Goal: Complete application form: Complete application form

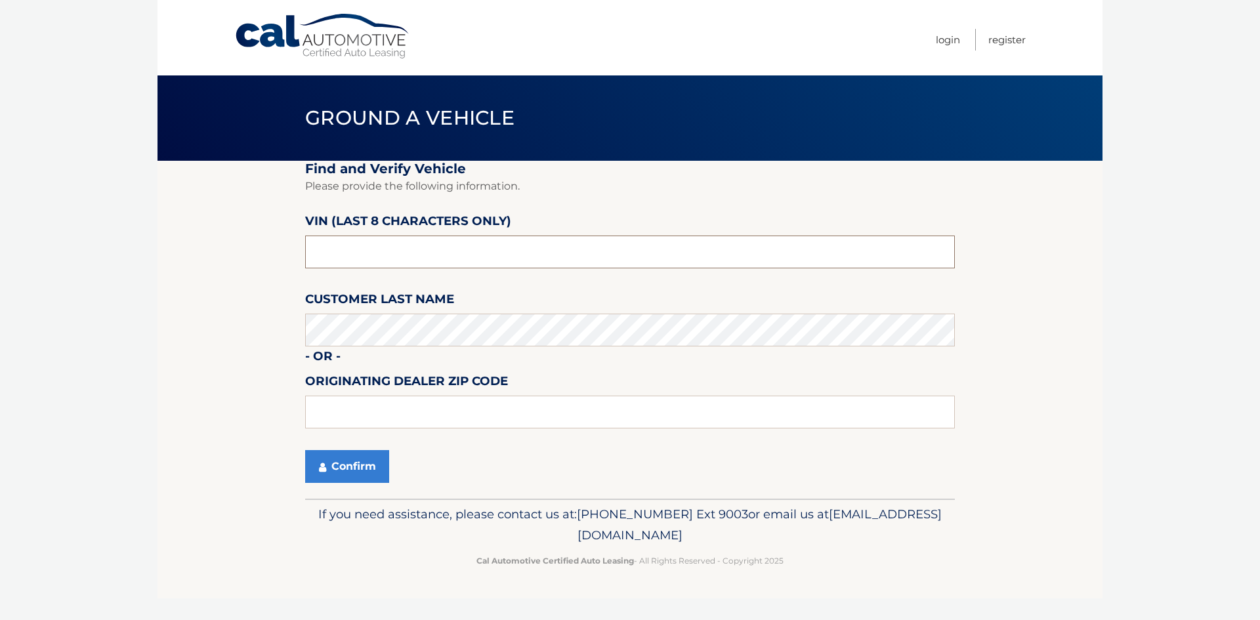
click at [484, 243] on input "text" at bounding box center [630, 252] width 650 height 33
click at [505, 249] on input "text" at bounding box center [630, 252] width 650 height 33
type input "NN403381"
click at [333, 459] on button "Confirm" at bounding box center [347, 466] width 84 height 33
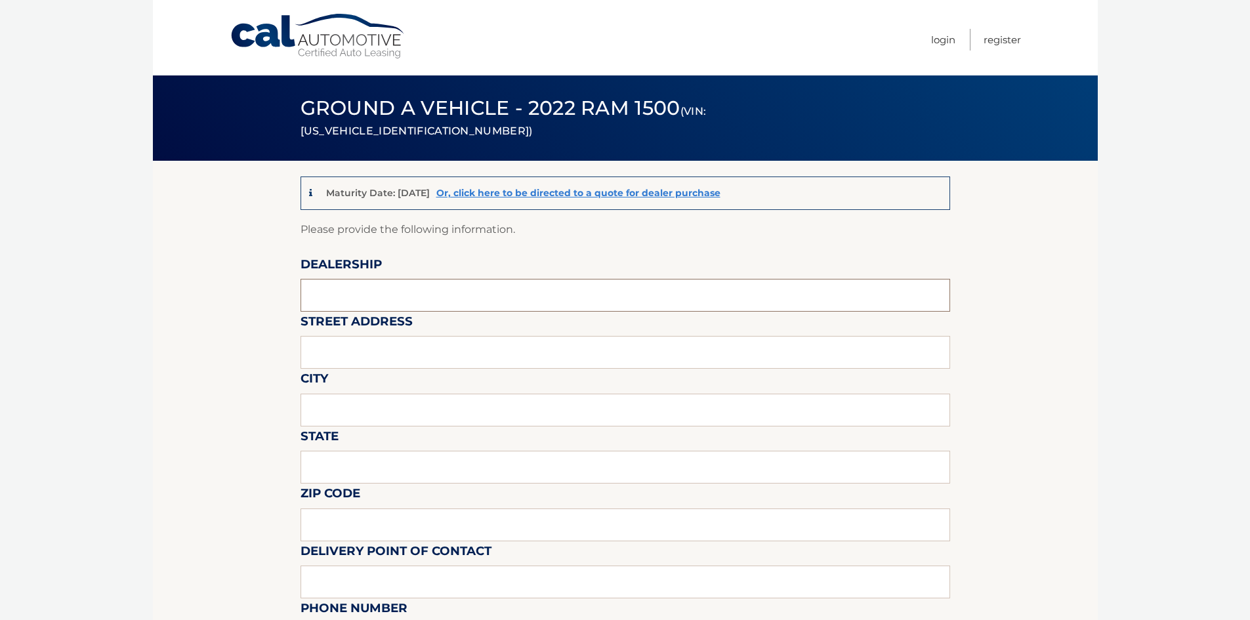
click at [465, 293] on input "text" at bounding box center [626, 295] width 650 height 33
type input "WEST HERR CHRYSLER DODGE JEEP RAM OF LOCKPORT"
click at [421, 360] on input "text" at bounding box center [626, 352] width 650 height 33
type input "6200 S TRANSIT ROAD"
click at [405, 416] on input "text" at bounding box center [626, 410] width 650 height 33
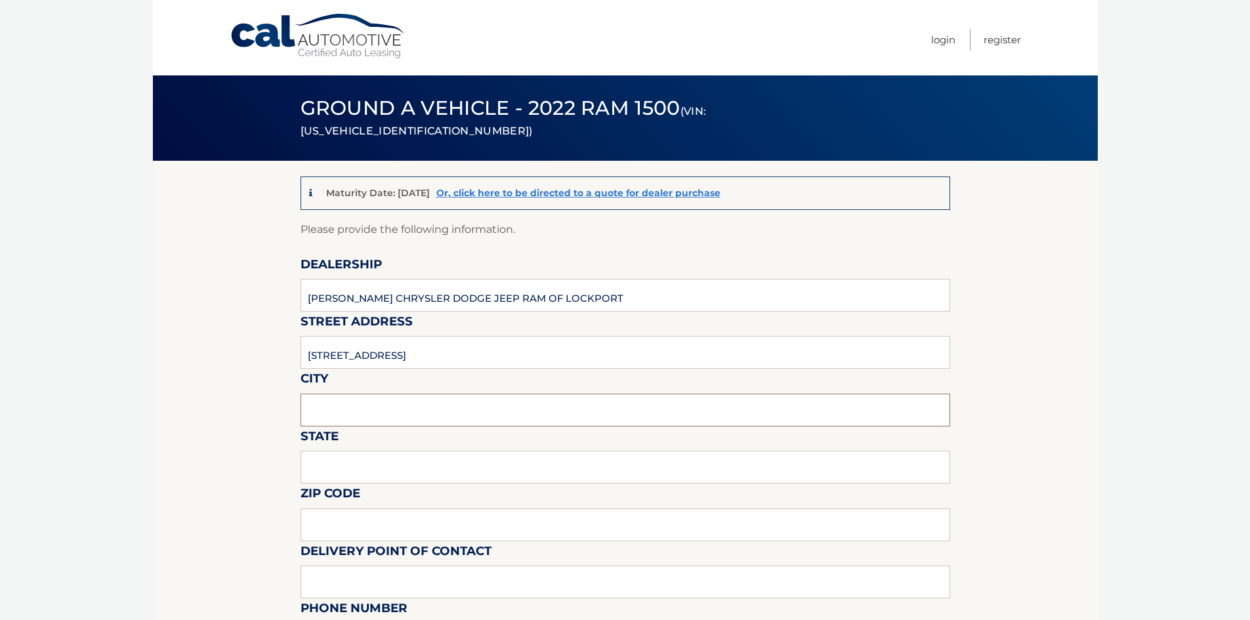
click at [405, 416] on input "text" at bounding box center [626, 410] width 650 height 33
type input "LOCKPORT"
click at [393, 468] on input "text" at bounding box center [626, 467] width 650 height 33
type input "NEW YORK"
click at [393, 528] on input "text" at bounding box center [626, 525] width 650 height 33
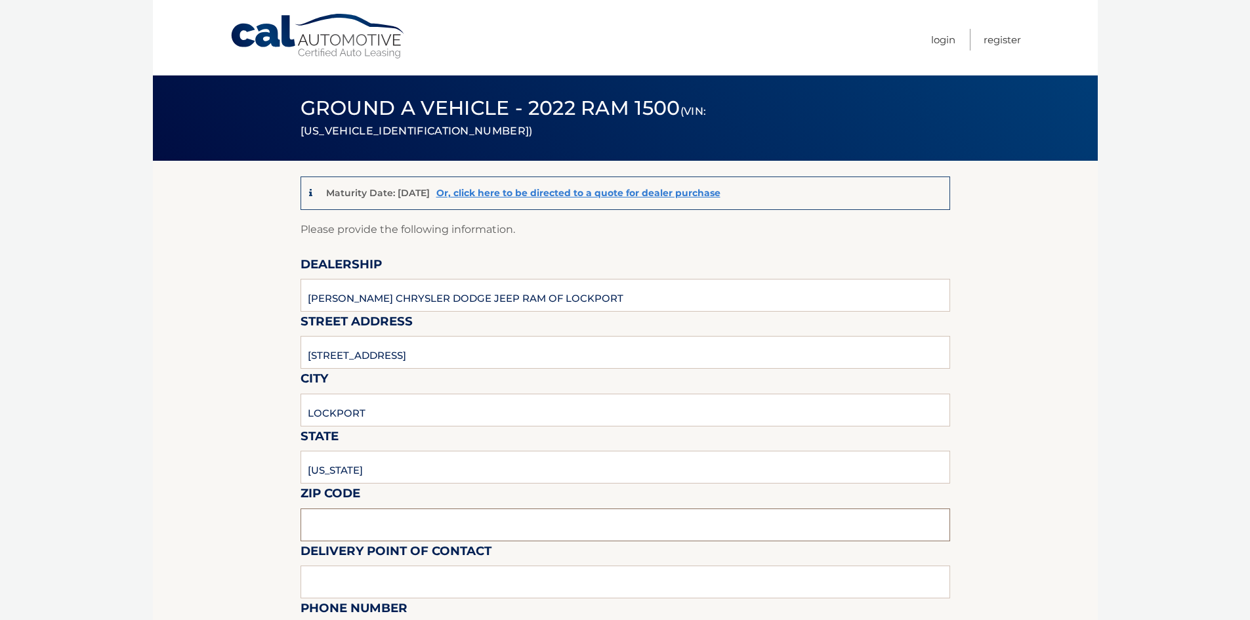
type input "14094"
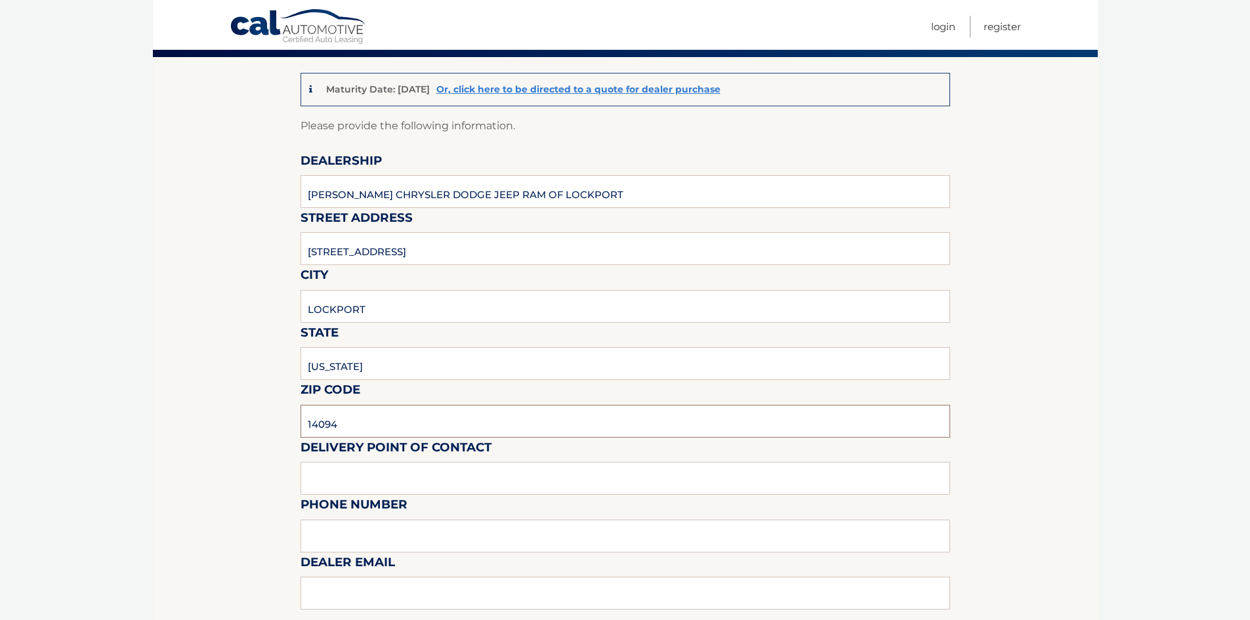
scroll to position [263, 0]
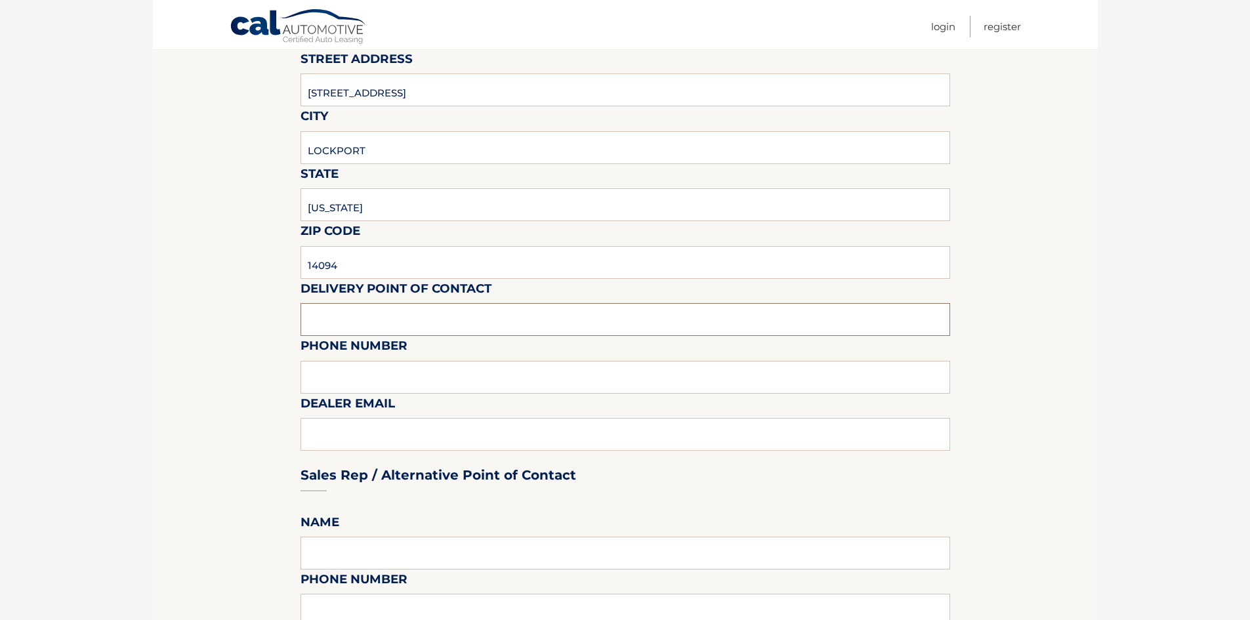
drag, startPoint x: 406, startPoint y: 313, endPoint x: 415, endPoint y: 319, distance: 10.9
click at [408, 313] on input "text" at bounding box center [626, 319] width 650 height 33
type input "BRANDON ILECKI"
click at [413, 393] on input "text" at bounding box center [626, 377] width 650 height 33
click at [387, 452] on div "Sales Rep / Alternative Point of Contact" at bounding box center [626, 450] width 650 height 93
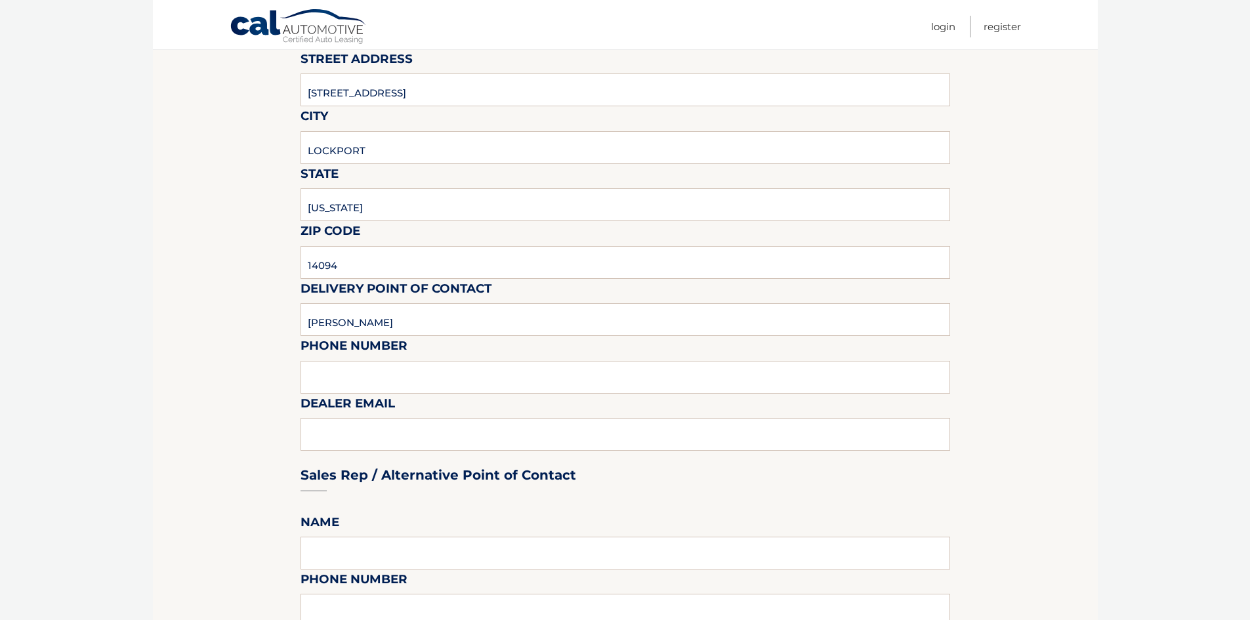
click at [399, 417] on div "Sales Rep / Alternative Point of Contact" at bounding box center [626, 450] width 650 height 93
click at [400, 390] on input "text" at bounding box center [626, 377] width 650 height 33
type input "7168030005"
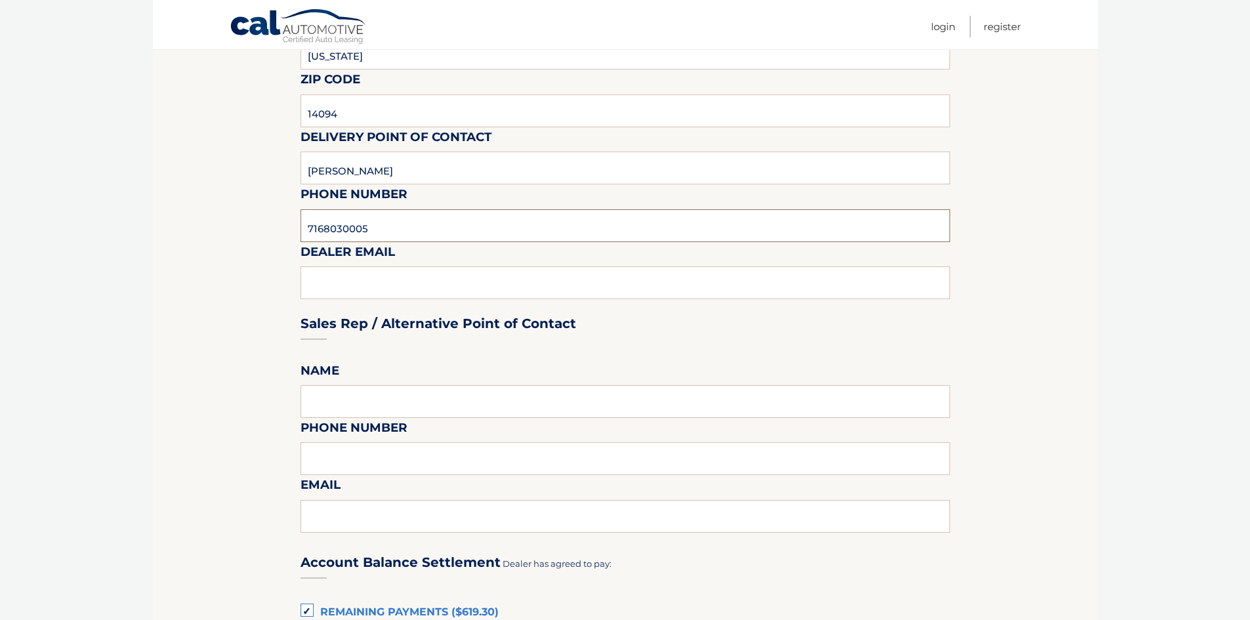
scroll to position [525, 0]
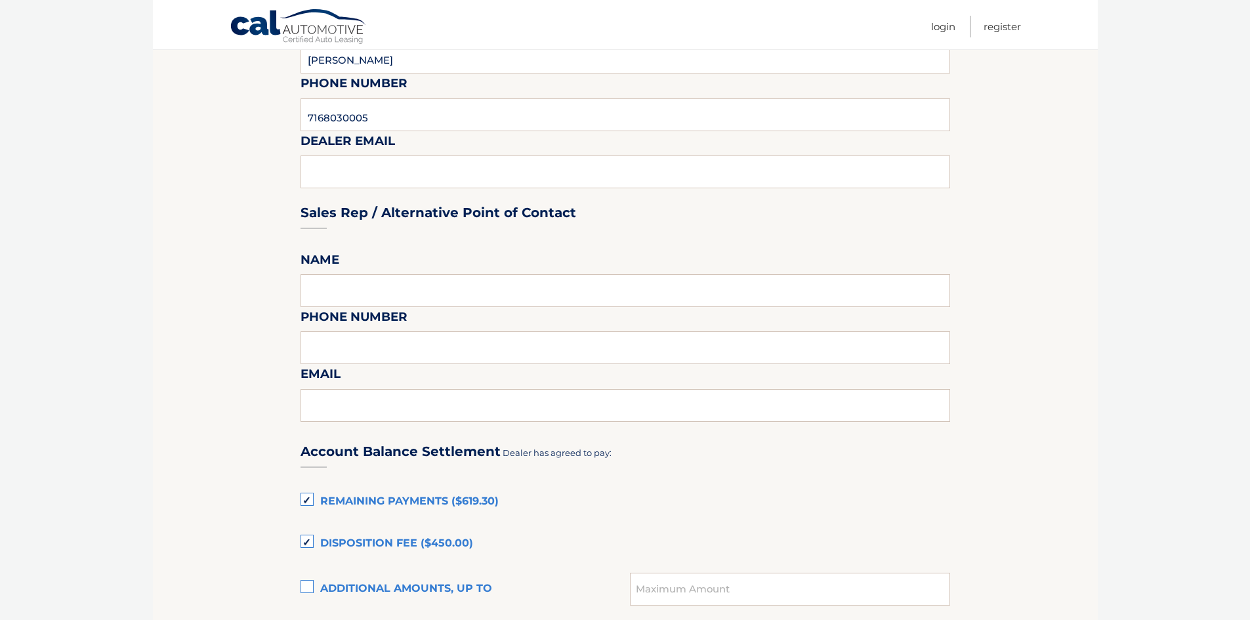
click at [398, 262] on fieldset "Please provide the following information. Dealership WEST HERR CHRYSLER DODGE J…" at bounding box center [626, 384] width 650 height 1379
click at [392, 291] on input "text" at bounding box center [626, 290] width 650 height 33
type input "ROB VIRTUOSO"
click at [394, 352] on input "text" at bounding box center [626, 347] width 650 height 33
click at [389, 403] on input "text" at bounding box center [626, 405] width 650 height 33
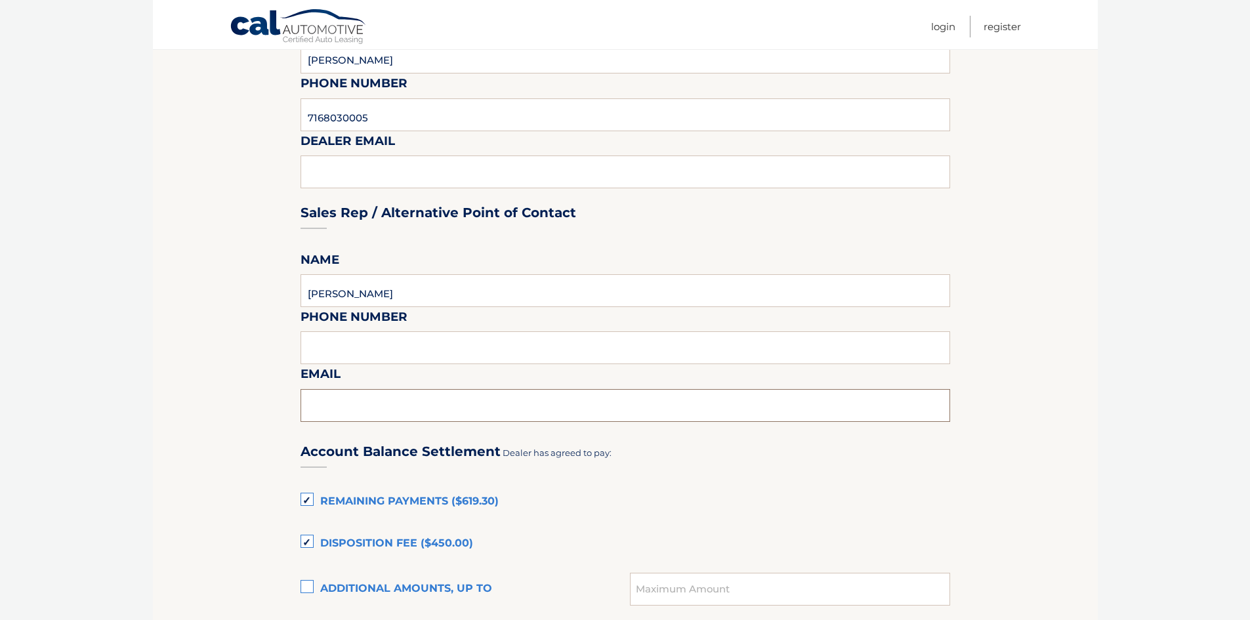
type input "RVIRTUOSO@WESTHERR.COM"
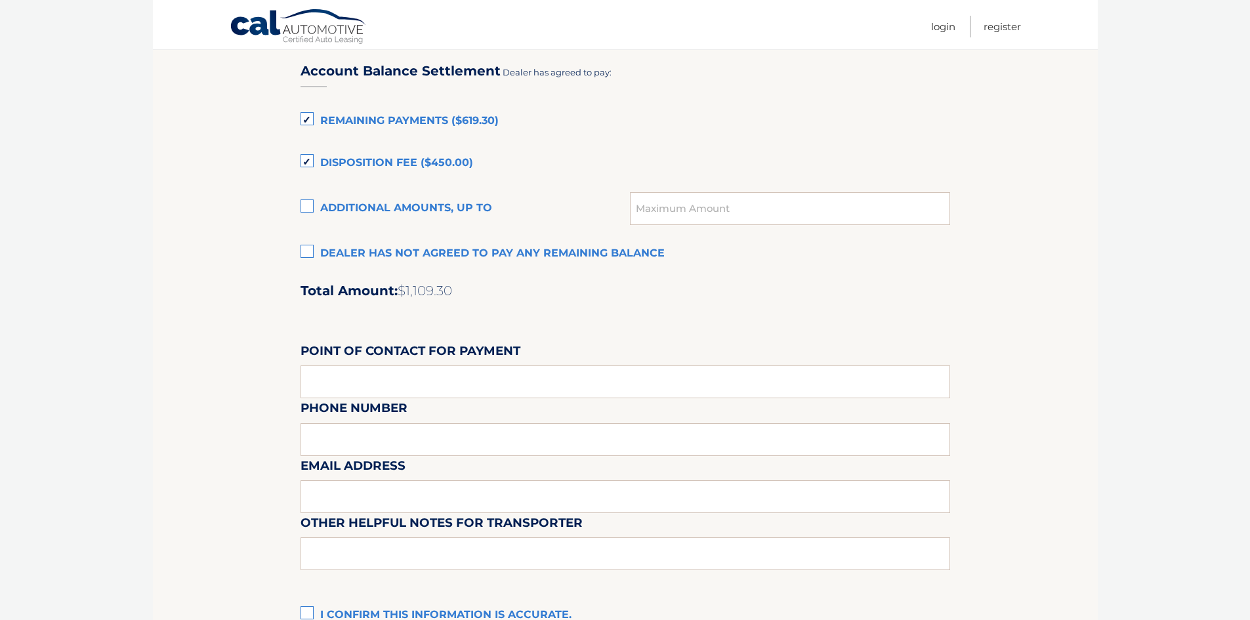
scroll to position [919, 0]
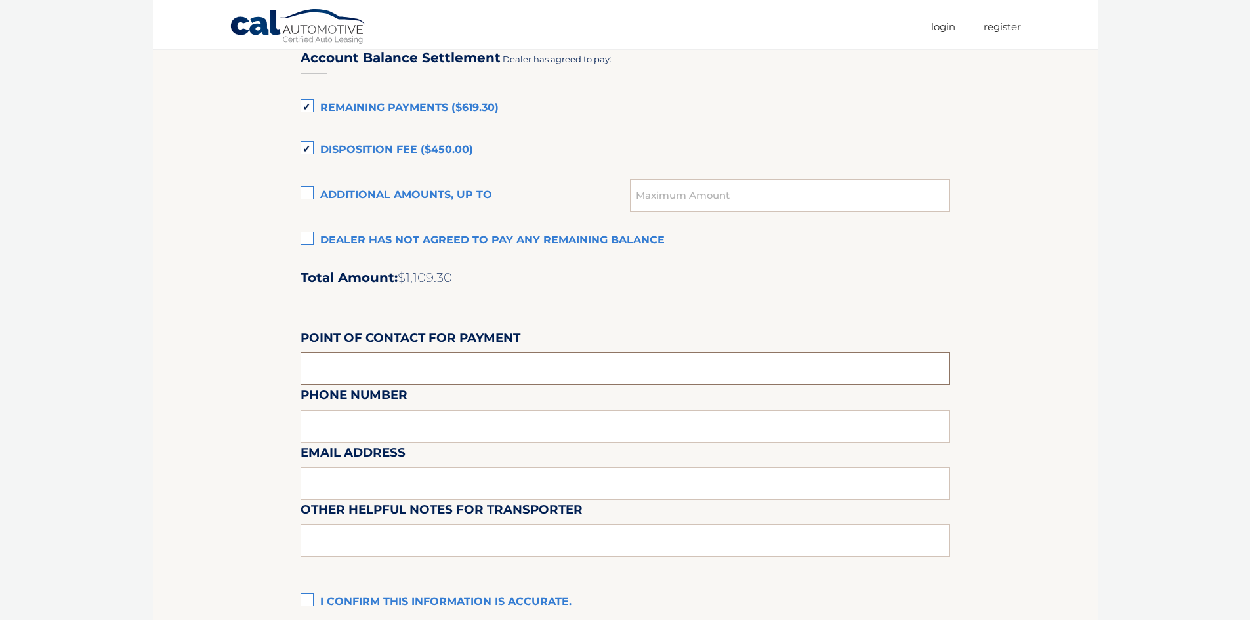
click at [572, 371] on input "text" at bounding box center [626, 368] width 650 height 33
type input "BRANDON ILECKI"
click at [400, 428] on div "Email Address" at bounding box center [626, 413] width 650 height 57
click at [376, 492] on input "text" at bounding box center [626, 483] width 650 height 33
type input "BILECKI@WESTHERR.COM"
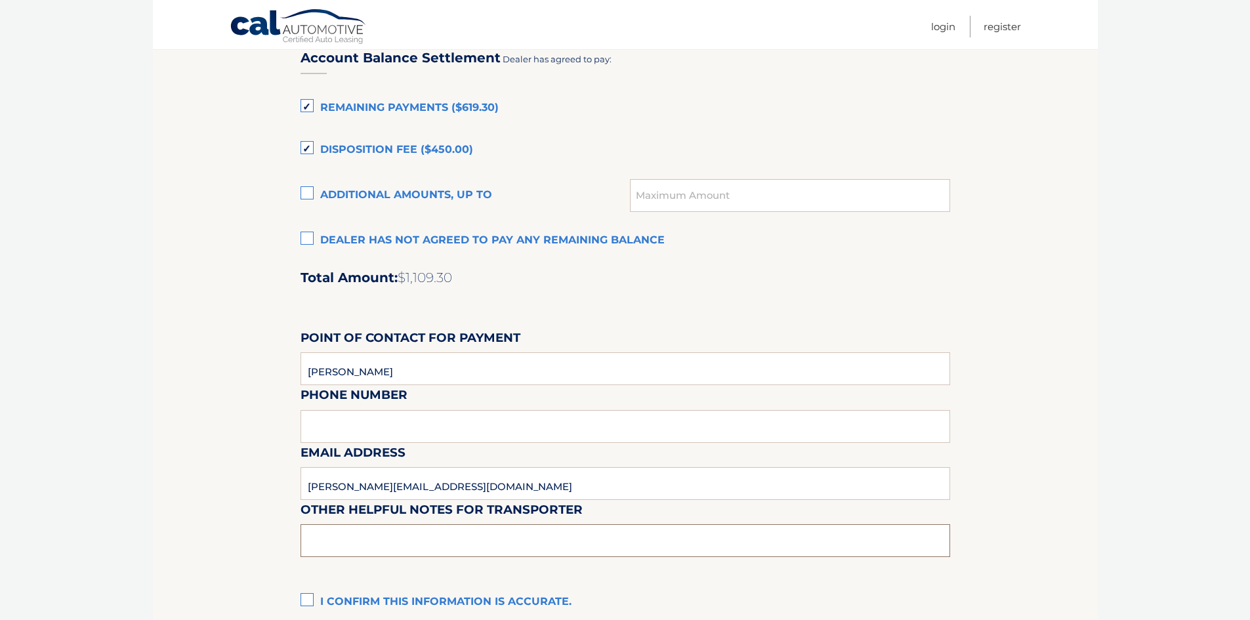
click at [391, 547] on input "text" at bounding box center [626, 540] width 650 height 33
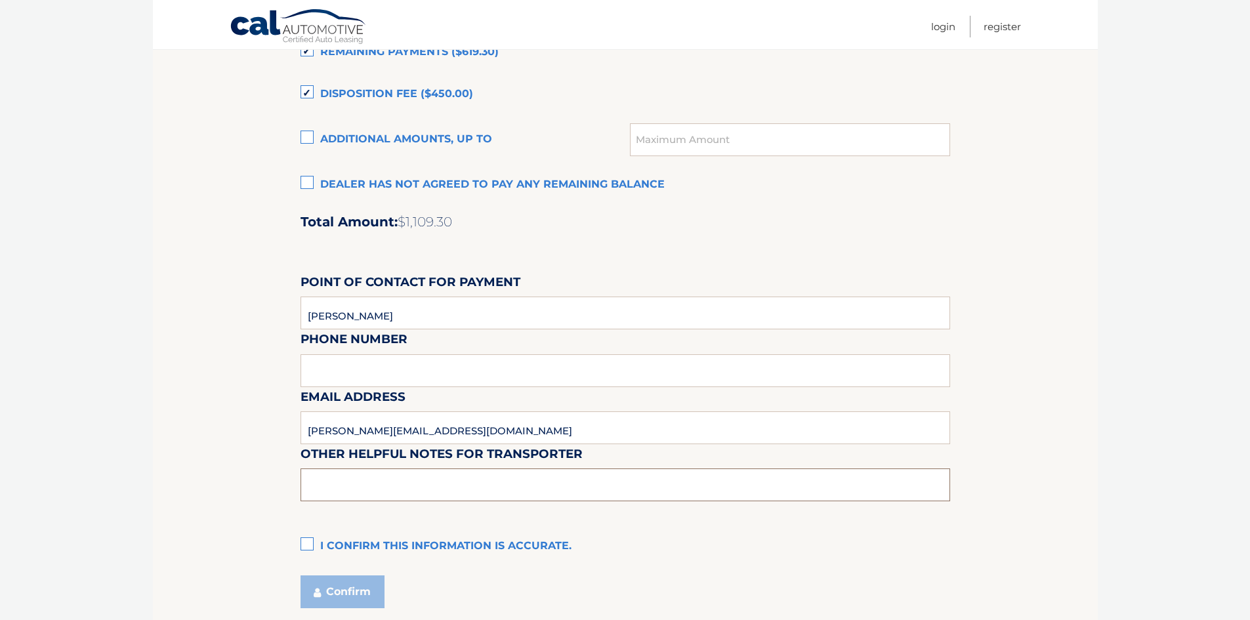
scroll to position [1050, 0]
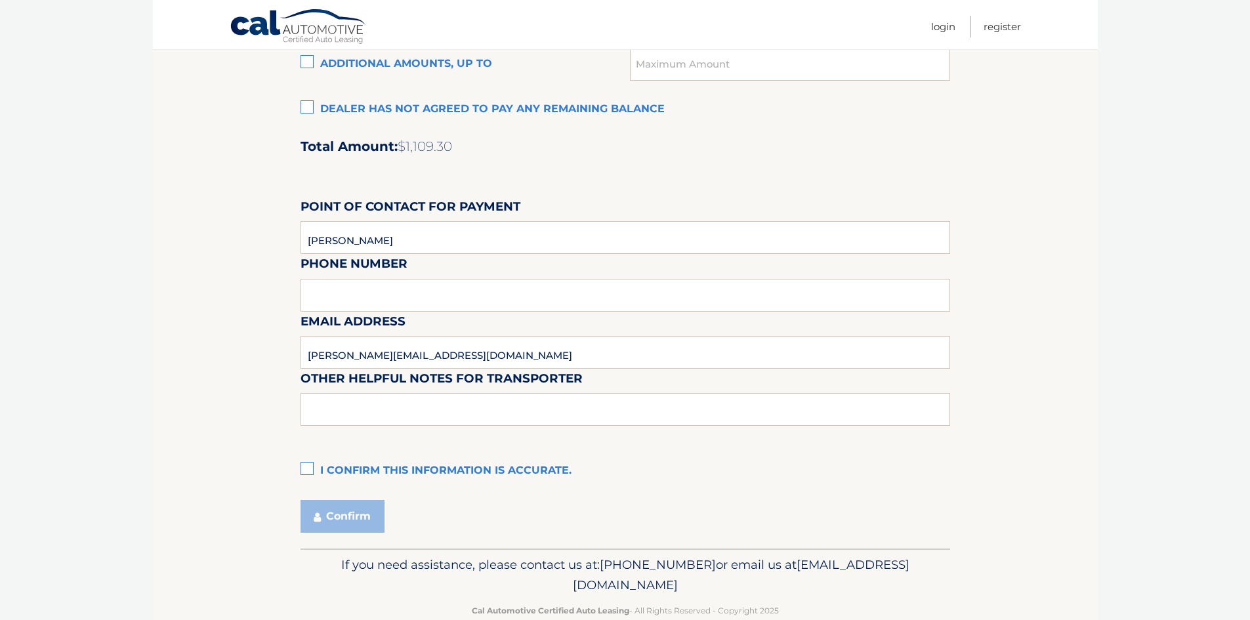
click at [473, 473] on label "I confirm this information is accurate." at bounding box center [626, 471] width 650 height 26
click at [0, 0] on input "I confirm this information is accurate." at bounding box center [0, 0] width 0 height 0
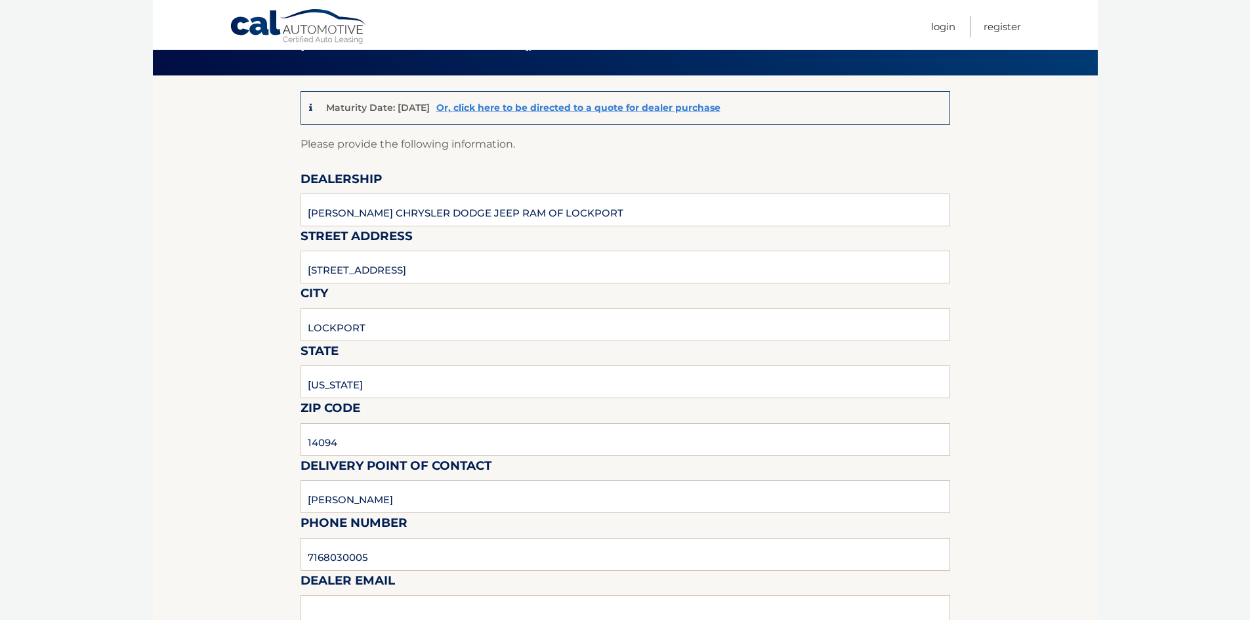
scroll to position [0, 0]
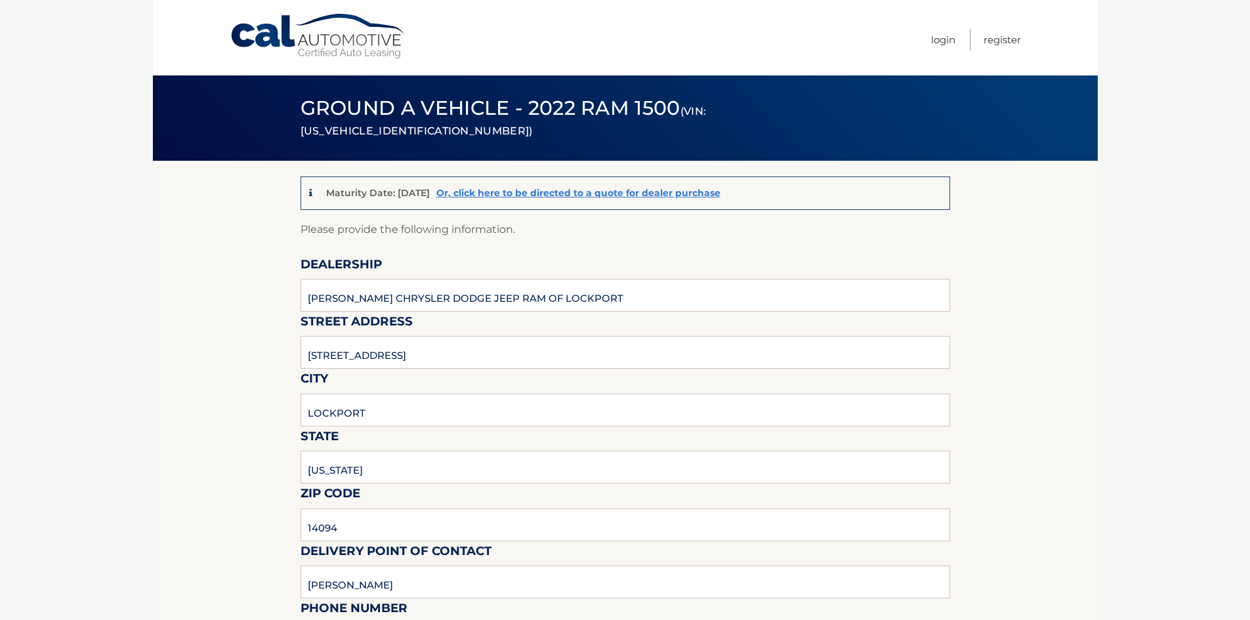
click at [707, 114] on span "Ground a Vehicle - 2022 Ram 1500 (VIN: 1C6SRFJT8NN403381)" at bounding box center [504, 118] width 406 height 44
copy small "1C6SRFJT8NN403381"
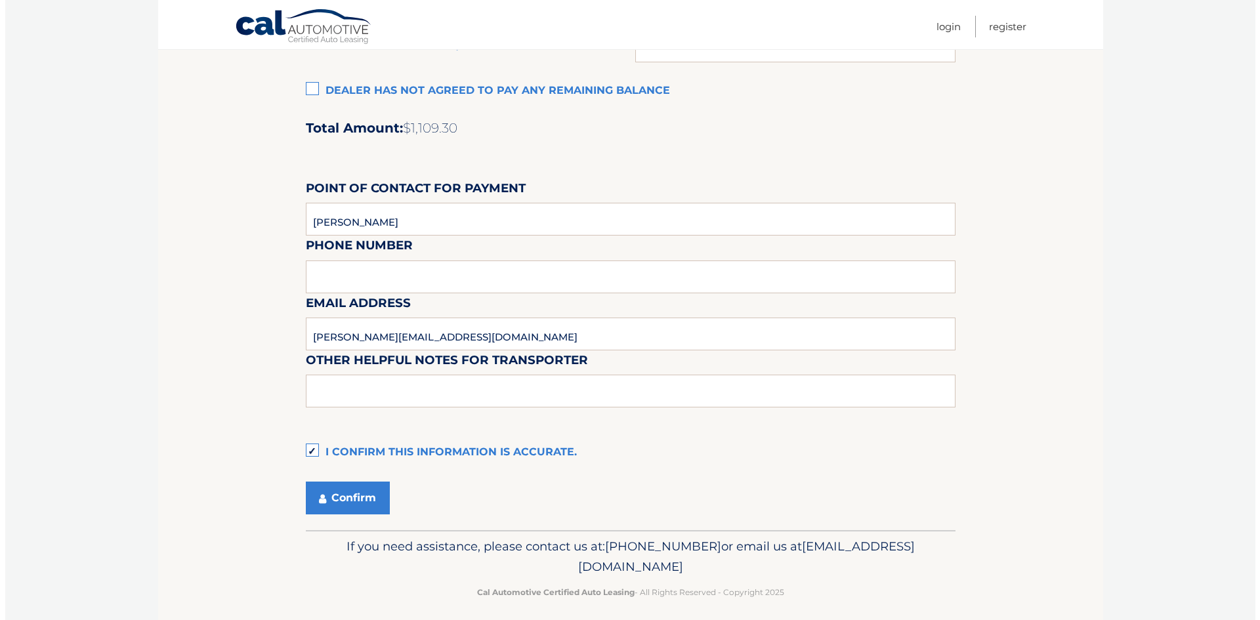
scroll to position [1078, 0]
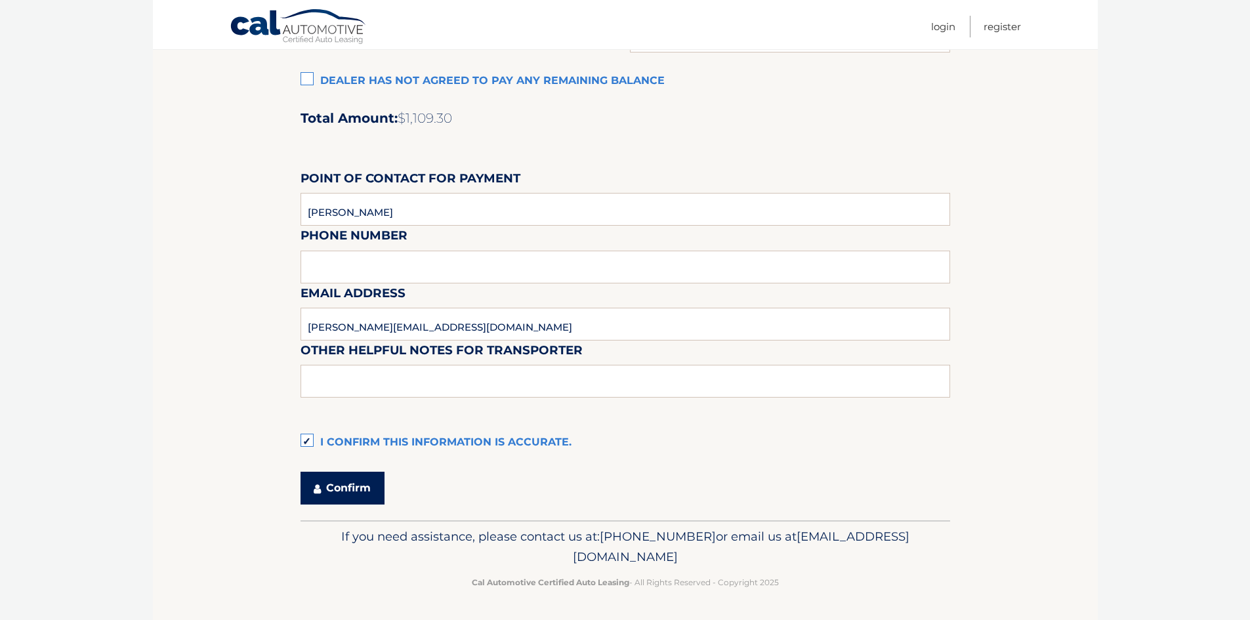
click at [358, 492] on button "Confirm" at bounding box center [343, 488] width 84 height 33
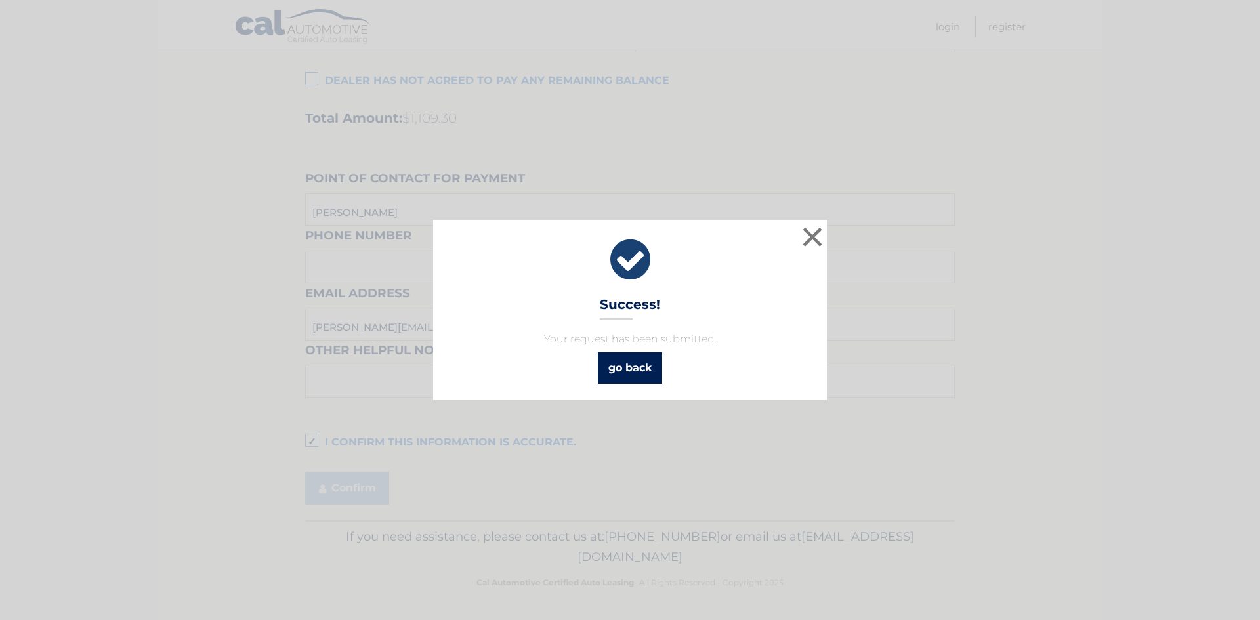
click at [623, 370] on link "go back" at bounding box center [630, 368] width 64 height 32
